Goal: Information Seeking & Learning: Learn about a topic

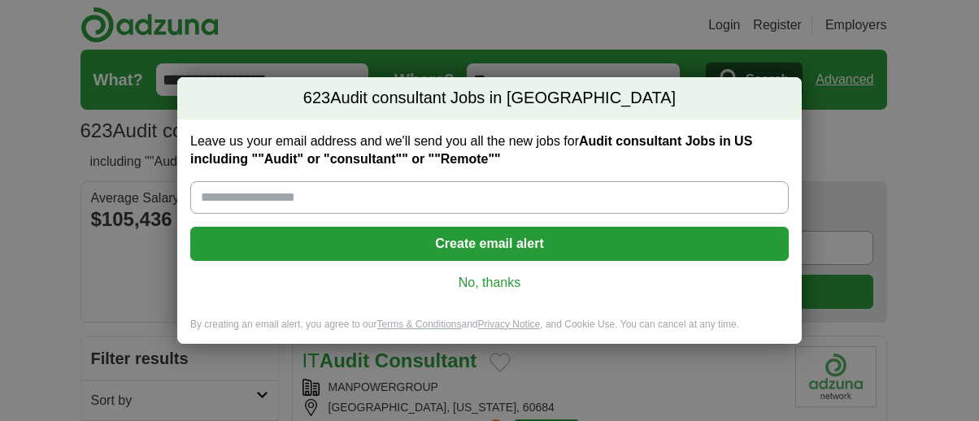
click at [494, 275] on link "No, thanks" at bounding box center [489, 283] width 572 height 18
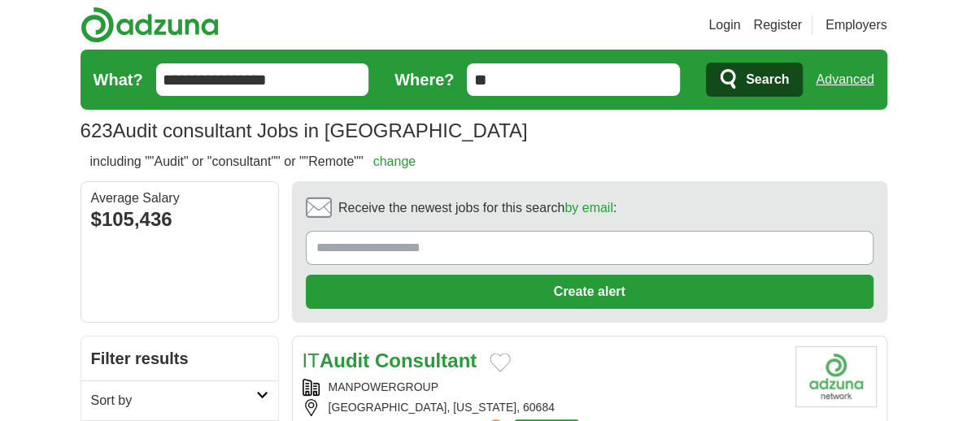
drag, startPoint x: 758, startPoint y: 385, endPoint x: 911, endPoint y: 356, distance: 156.4
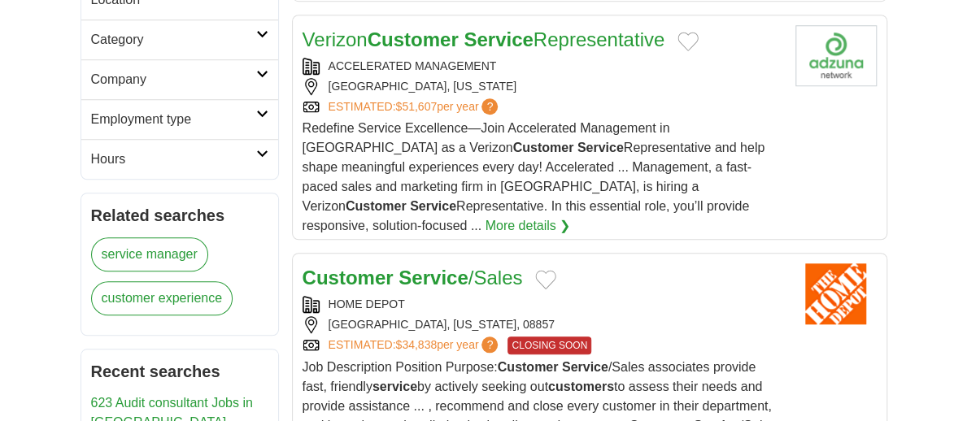
scroll to position [559, 0]
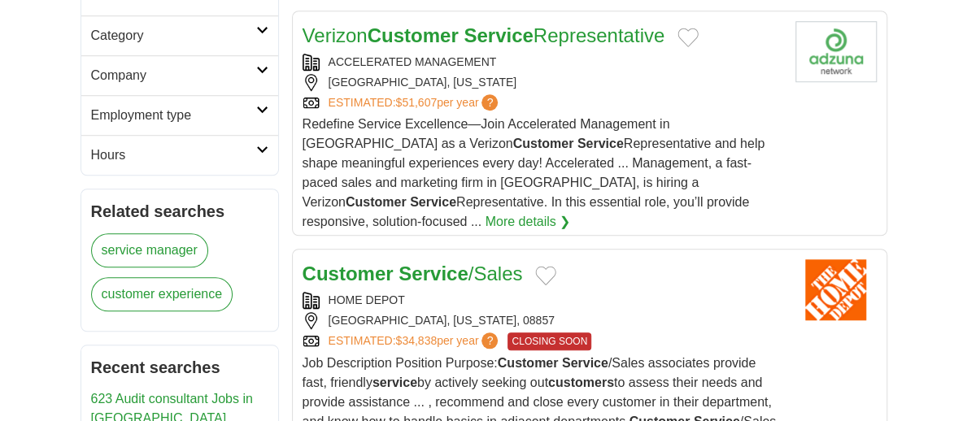
click at [485, 212] on link "More details ❯" at bounding box center [527, 222] width 85 height 20
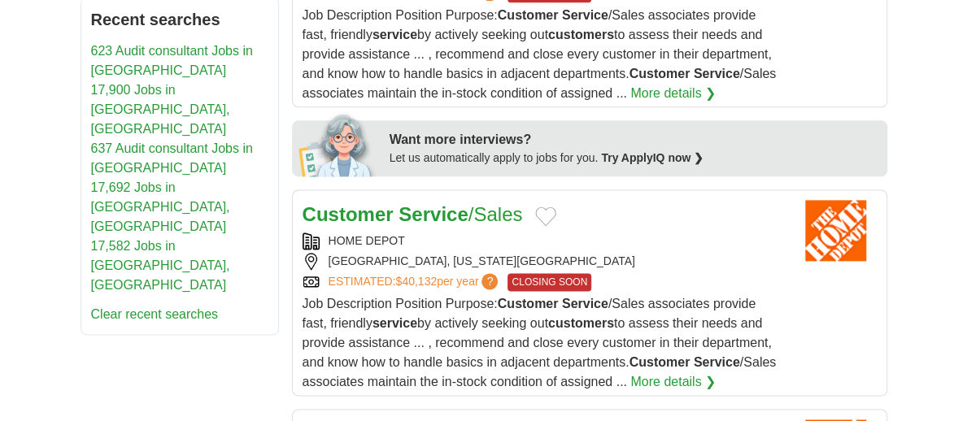
scroll to position [883, 0]
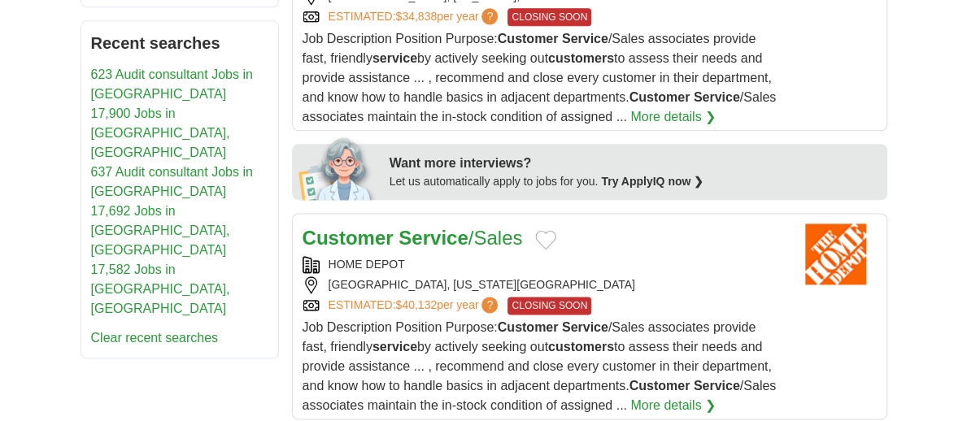
click at [649, 396] on link "More details ❯" at bounding box center [672, 406] width 85 height 20
